Goal: Task Accomplishment & Management: Manage account settings

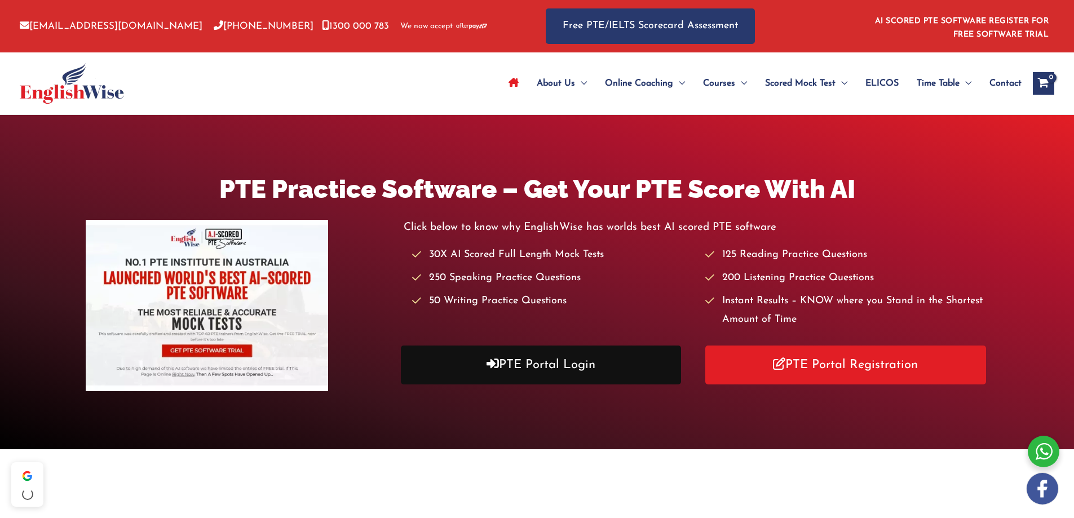
click at [580, 375] on link "PTE Portal Login" at bounding box center [541, 365] width 281 height 39
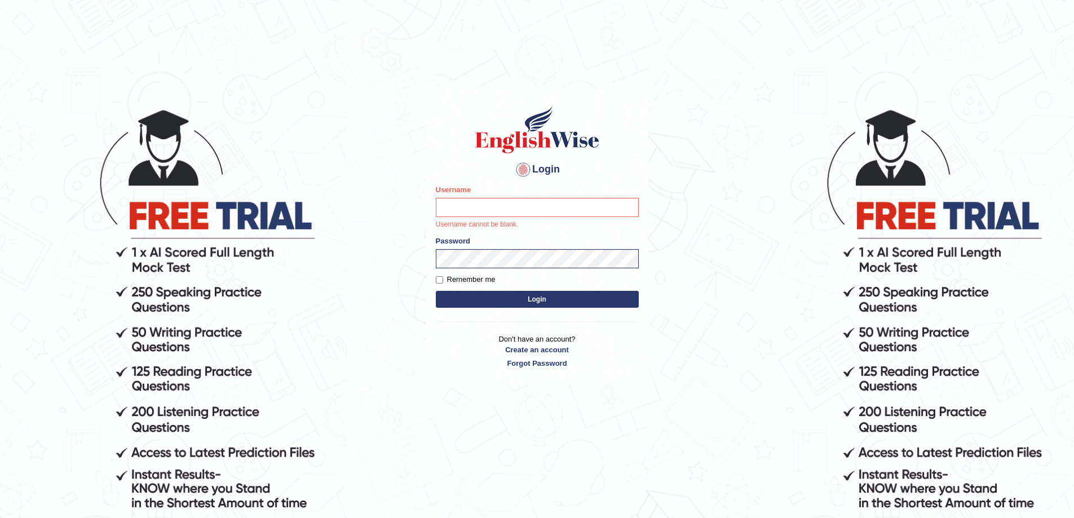
drag, startPoint x: 400, startPoint y: 7, endPoint x: 404, endPoint y: 286, distance: 278.6
click at [404, 287] on body "Login Please fix the following errors: Username Username cannot be blank. Passw…" at bounding box center [537, 313] width 1074 height 518
click at [463, 209] on input "Username" at bounding box center [537, 207] width 203 height 19
type input "Edu_hub"
